Goal: Task Accomplishment & Management: Manage account settings

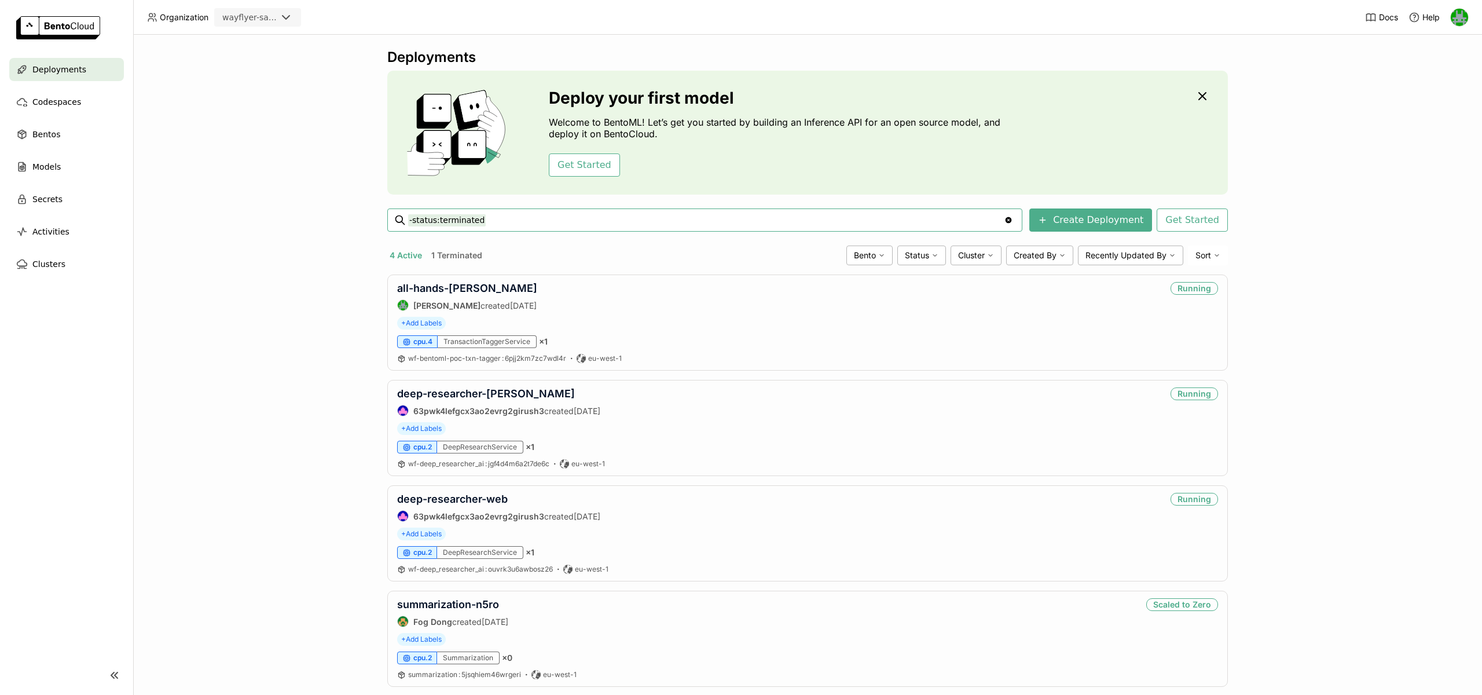
click at [233, 245] on div "Deployments Deploy your first model Welcome to BentoML! Let’s get you started b…" at bounding box center [807, 365] width 1349 height 660
click at [247, 360] on div "Deployments Deploy your first model Welcome to BentoML! Let’s get you started b…" at bounding box center [807, 365] width 1349 height 660
click at [1456, 17] on img at bounding box center [1458, 17] width 17 height 17
click at [1429, 61] on span "API Tokens" at bounding box center [1440, 61] width 41 height 10
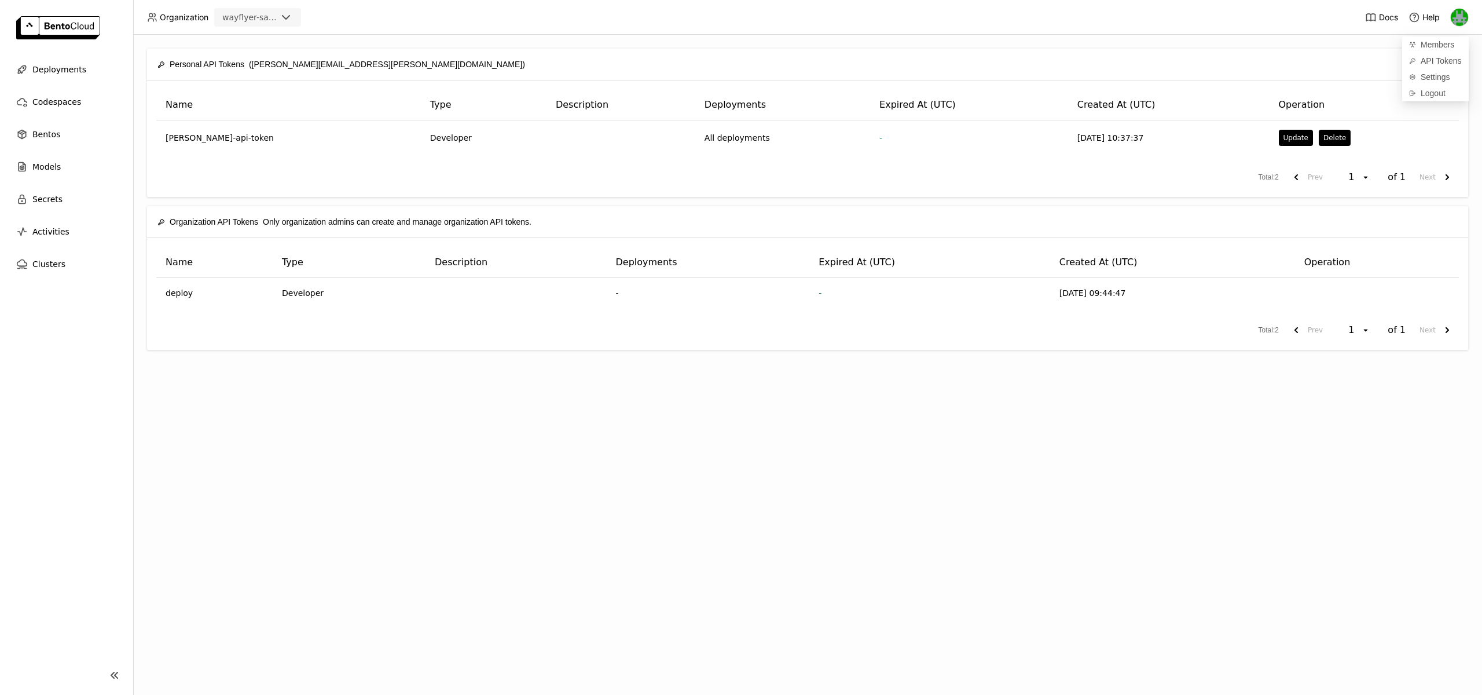
click at [1462, 14] on img at bounding box center [1458, 17] width 17 height 17
click at [1458, 17] on img at bounding box center [1458, 17] width 17 height 17
click at [1426, 57] on span "API Tokens" at bounding box center [1440, 61] width 41 height 10
click at [518, 49] on div "Personal API Tokens ([PERSON_NAME][EMAIL_ADDRESS][PERSON_NAME][DOMAIN_NAME]) Cr…" at bounding box center [807, 64] width 1300 height 31
click at [1432, 65] on button "Create" at bounding box center [1429, 64] width 55 height 21
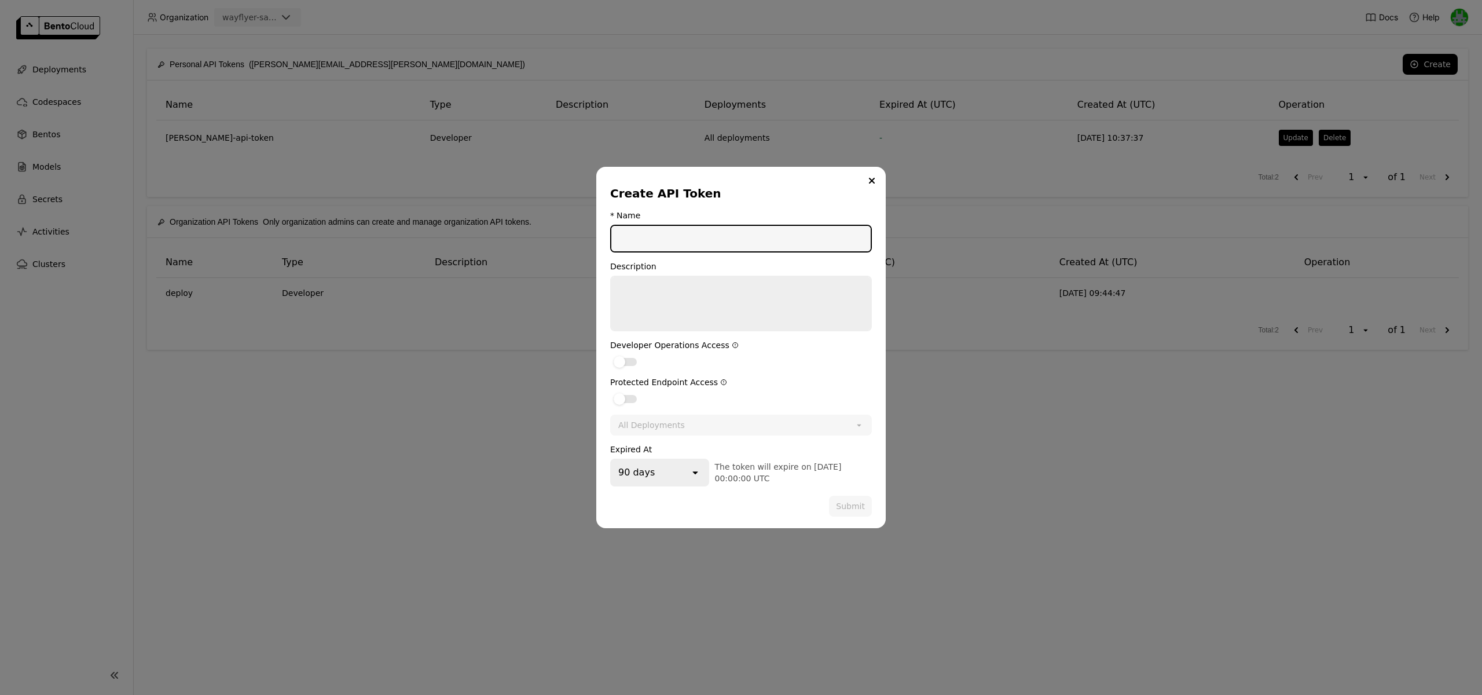
click at [648, 243] on input "dialog" at bounding box center [740, 238] width 259 height 25
type input "test"
click at [625, 365] on div "dialog" at bounding box center [625, 362] width 23 height 8
click at [610, 354] on input "dialog" at bounding box center [610, 354] width 0 height 0
click at [627, 399] on div "dialog" at bounding box center [625, 399] width 23 height 8
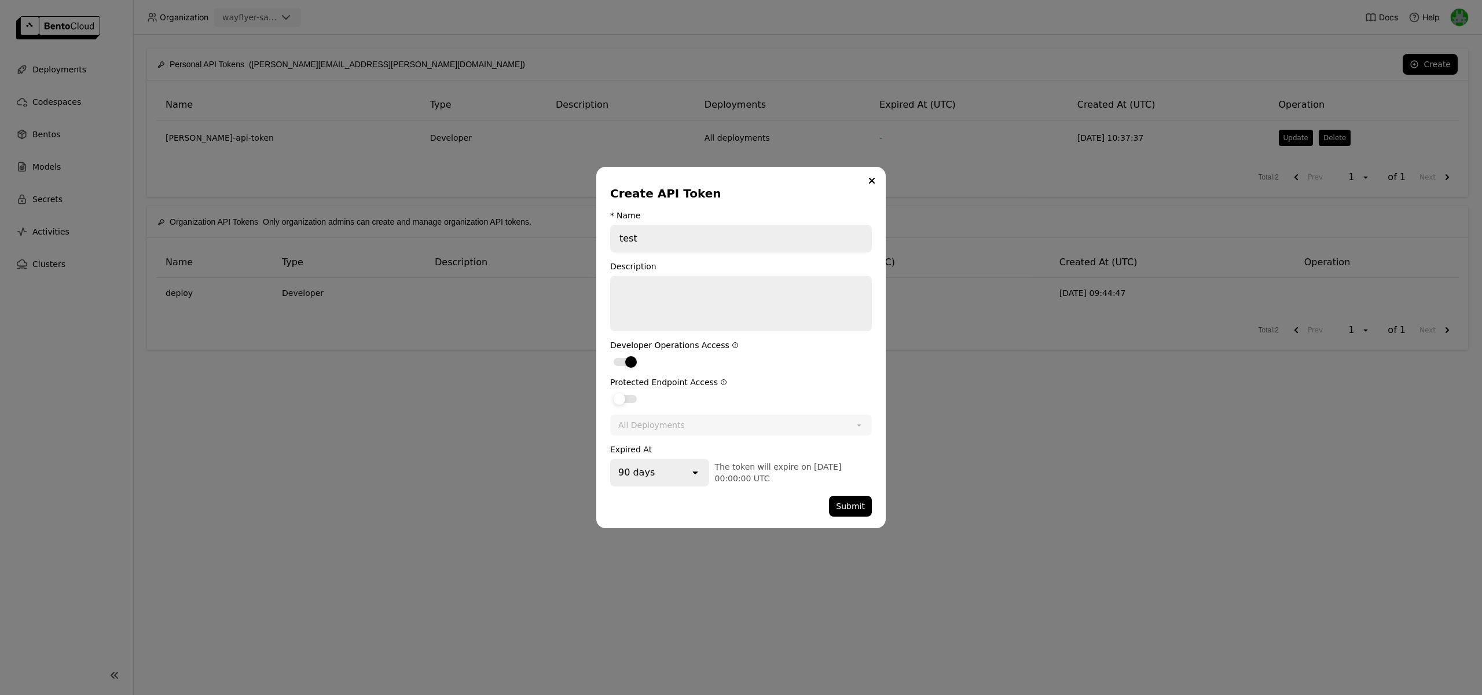
click at [610, 391] on input "dialog" at bounding box center [610, 391] width 0 height 0
click at [667, 473] on div "90 days" at bounding box center [650, 472] width 78 height 25
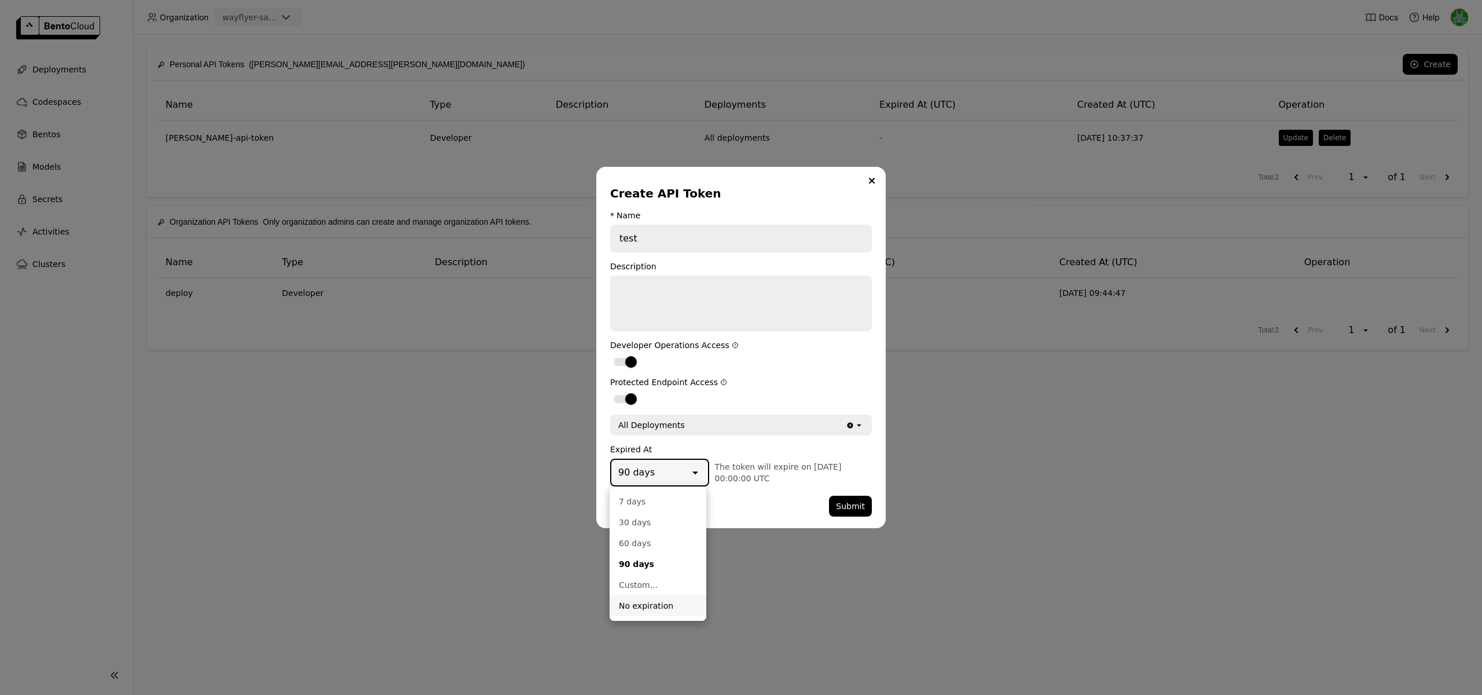
drag, startPoint x: 631, startPoint y: 608, endPoint x: 634, endPoint y: 596, distance: 12.6
click at [631, 608] on div "No expiration" at bounding box center [658, 606] width 78 height 12
drag, startPoint x: 1281, startPoint y: 27, endPoint x: 1321, endPoint y: 7, distance: 44.8
click at [1281, 27] on div "Create API Token * Name test Description Developer Operations Access Protected …" at bounding box center [741, 347] width 1482 height 695
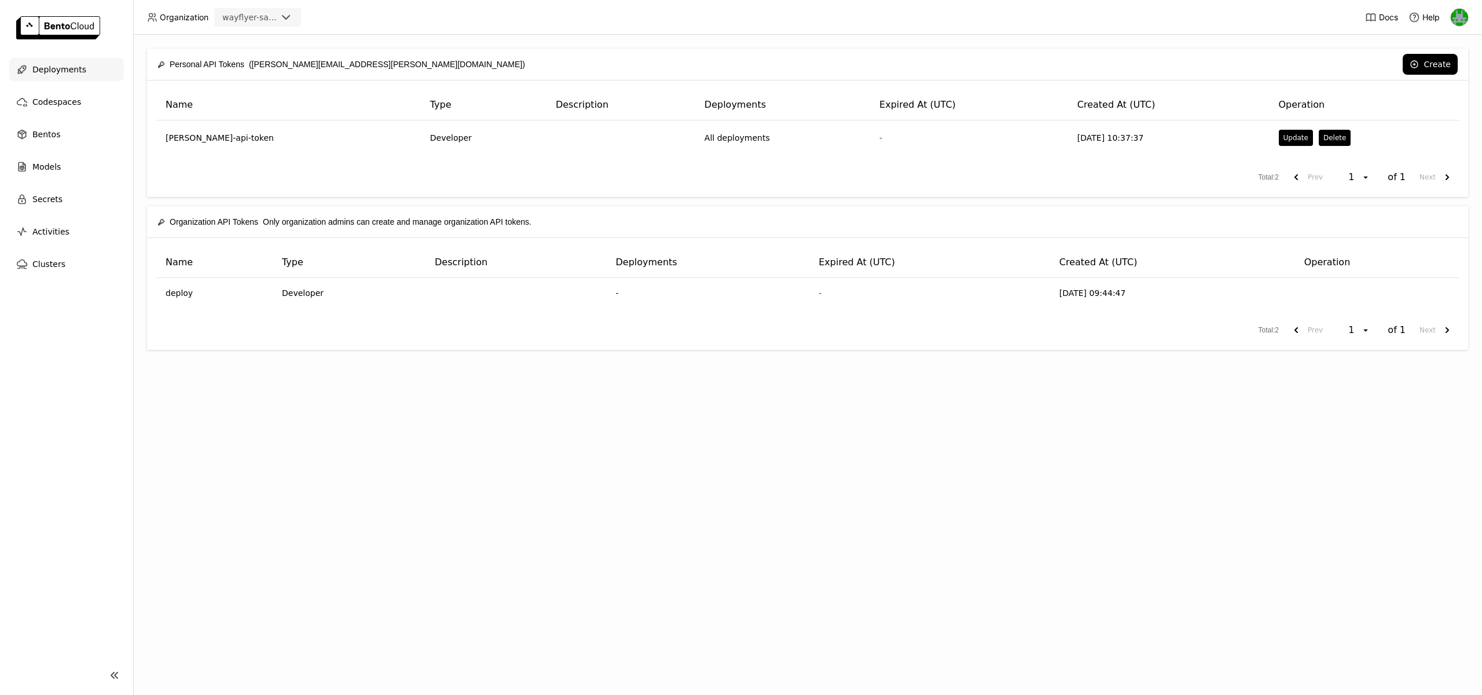
click at [71, 72] on span "Deployments" at bounding box center [59, 70] width 54 height 14
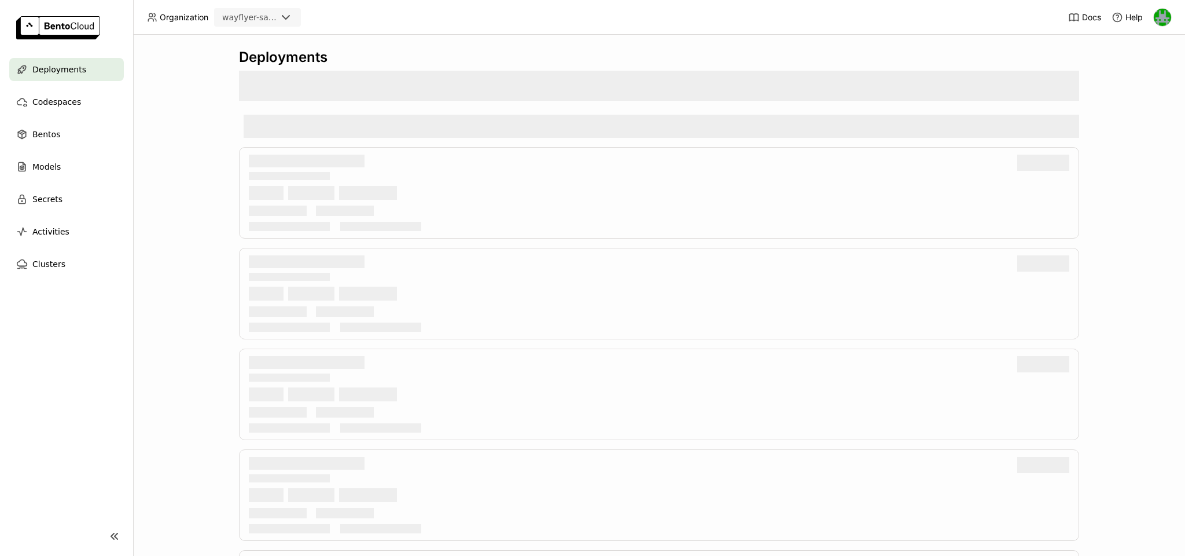
click at [271, 16] on div "wayflyer-sandbox" at bounding box center [249, 18] width 54 height 12
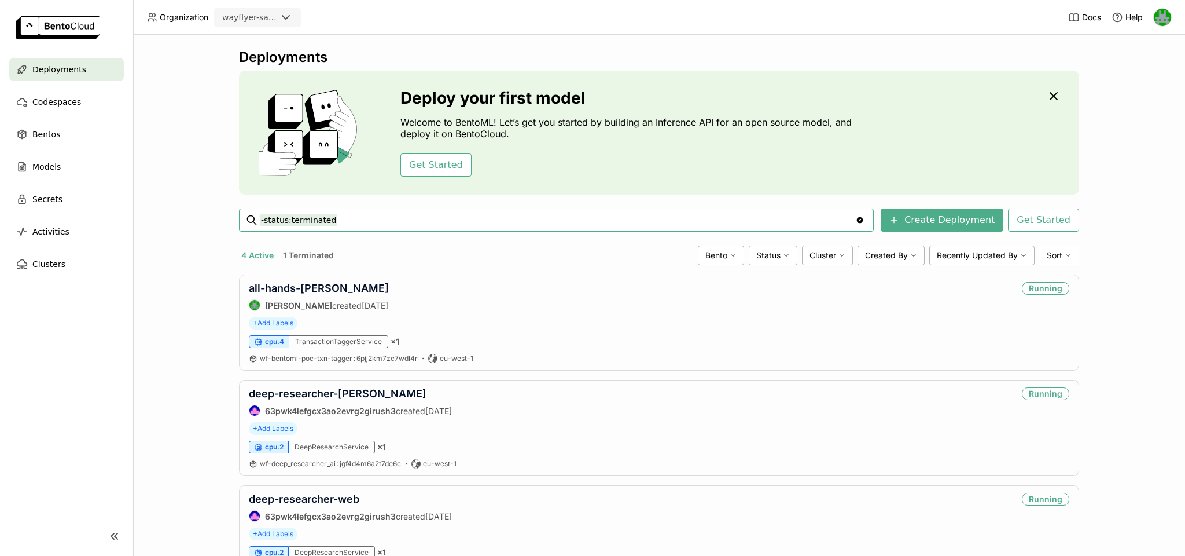
click at [287, 10] on icon at bounding box center [286, 17] width 14 height 14
click at [266, 74] on div "wayflyer-prod" at bounding box center [257, 74] width 68 height 12
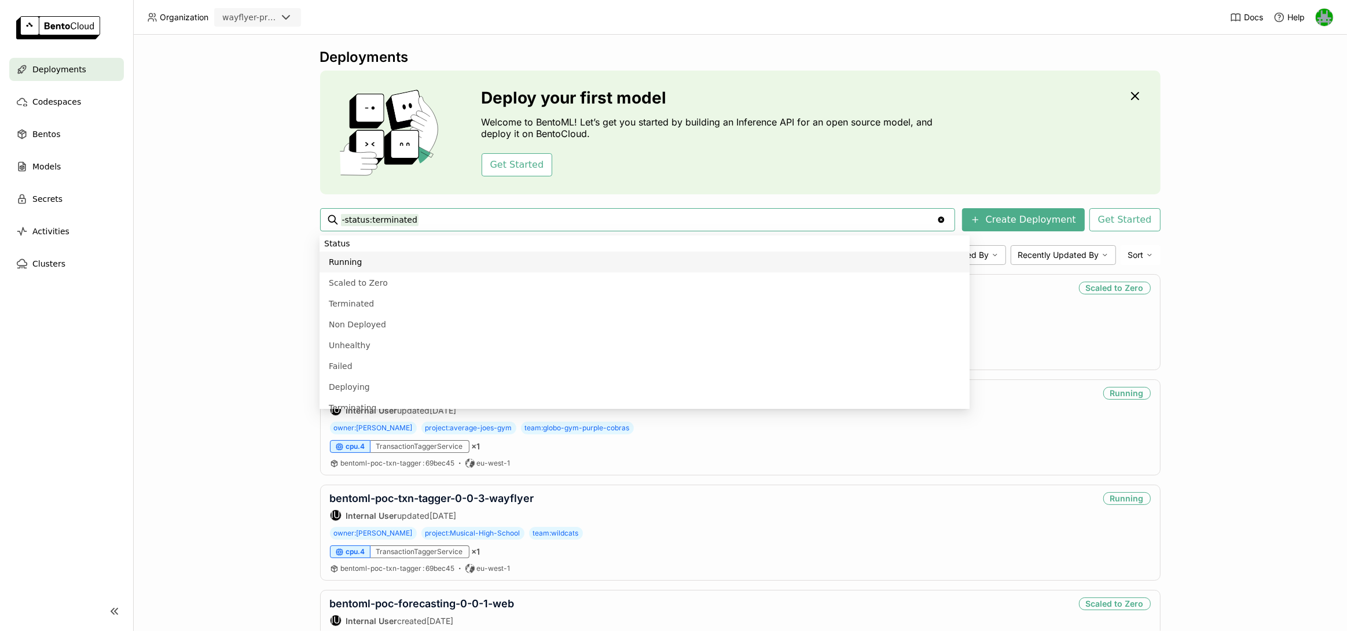
click at [238, 275] on div "Deployments Deploy your first model Welcome to BentoML! Let’s get you started b…" at bounding box center [740, 333] width 1214 height 597
